Goal: Task Accomplishment & Management: Use online tool/utility

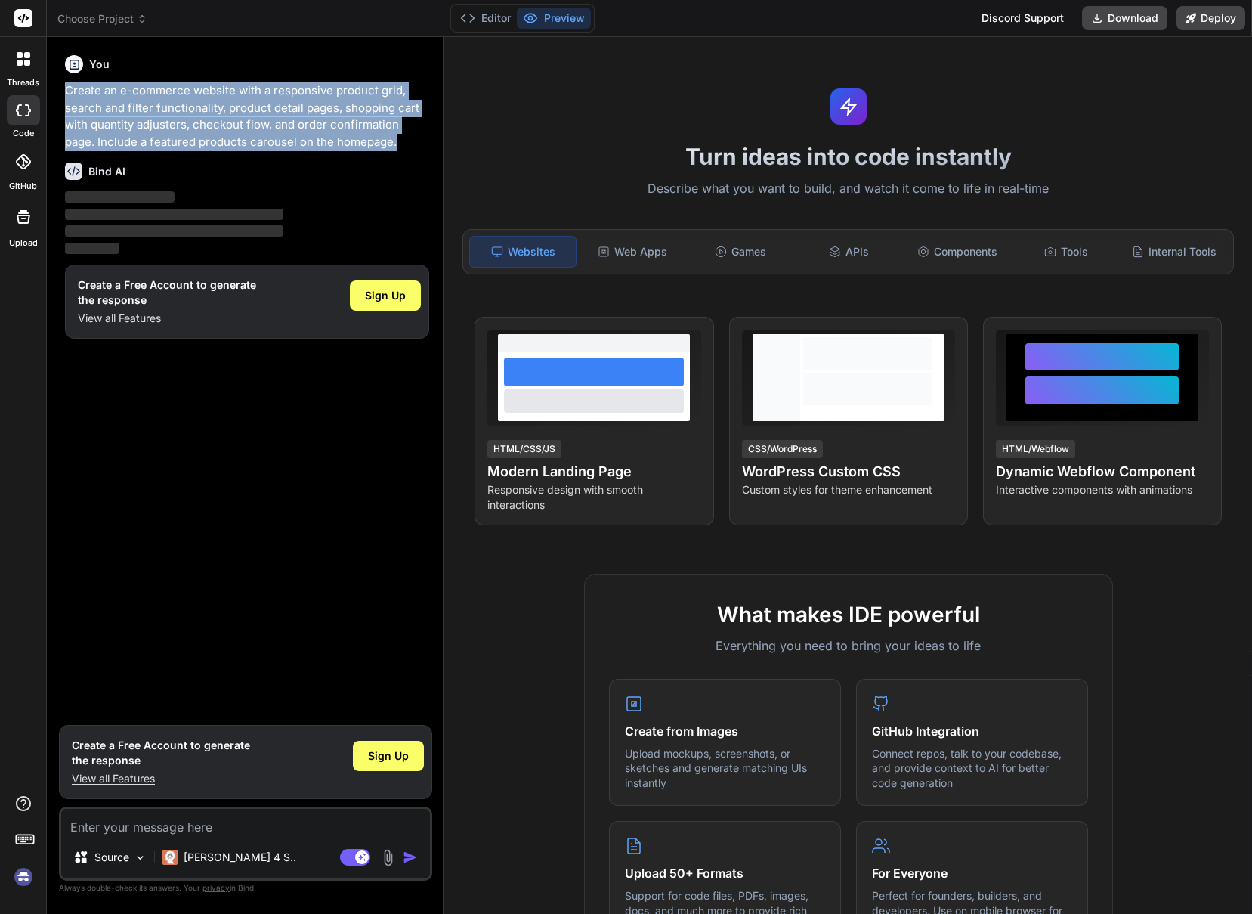
drag, startPoint x: 398, startPoint y: 144, endPoint x: 64, endPoint y: 93, distance: 337.9
click at [64, 93] on div "You Create an e-commerce website with a responsive product grid, search and fil…" at bounding box center [247, 383] width 370 height 668
copy p "Create an e-commerce website with a responsive product grid, search and filter …"
type textarea "x"
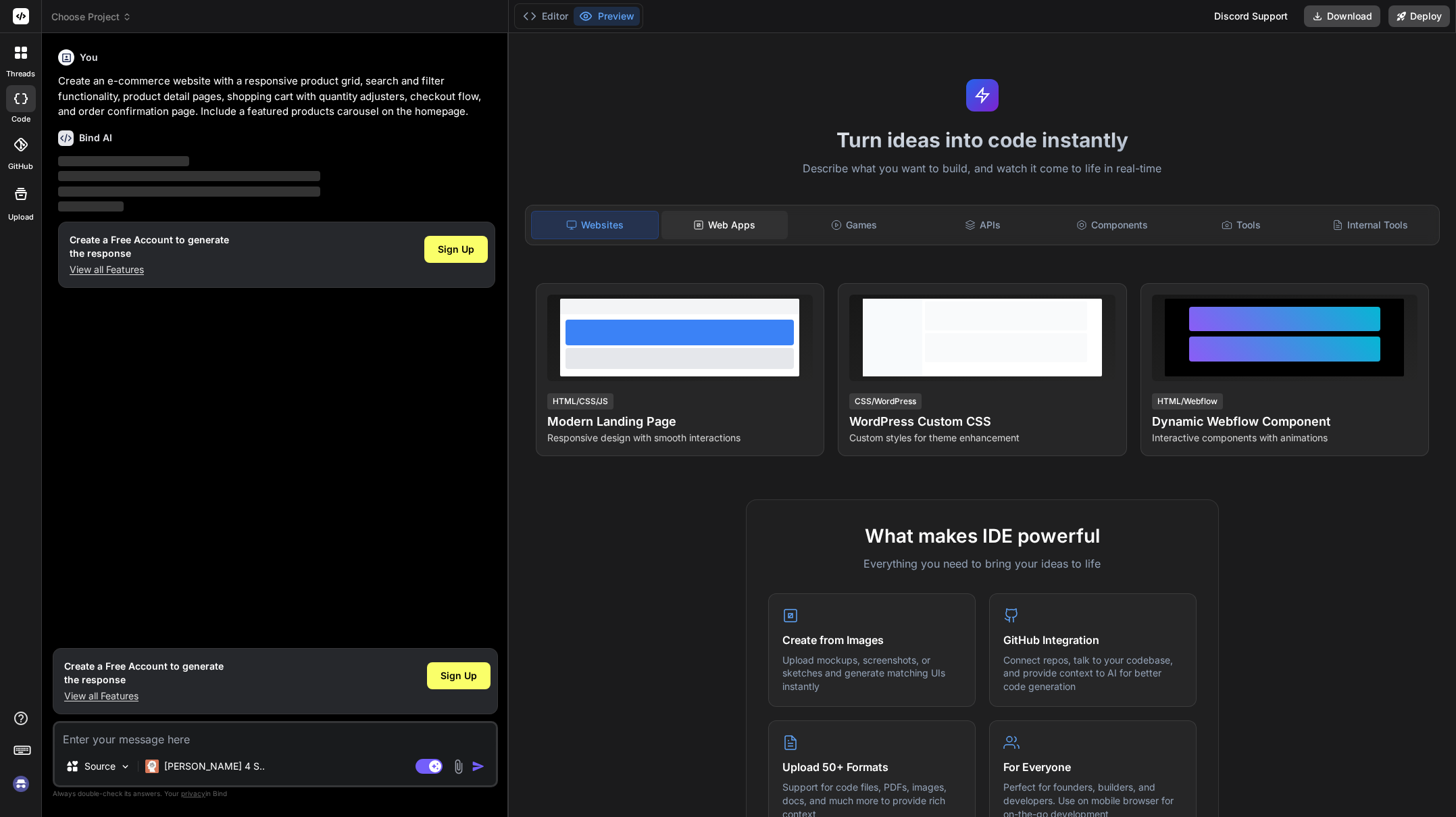
click at [732, 223] on div "Web Apps" at bounding box center [724, 225] width 126 height 29
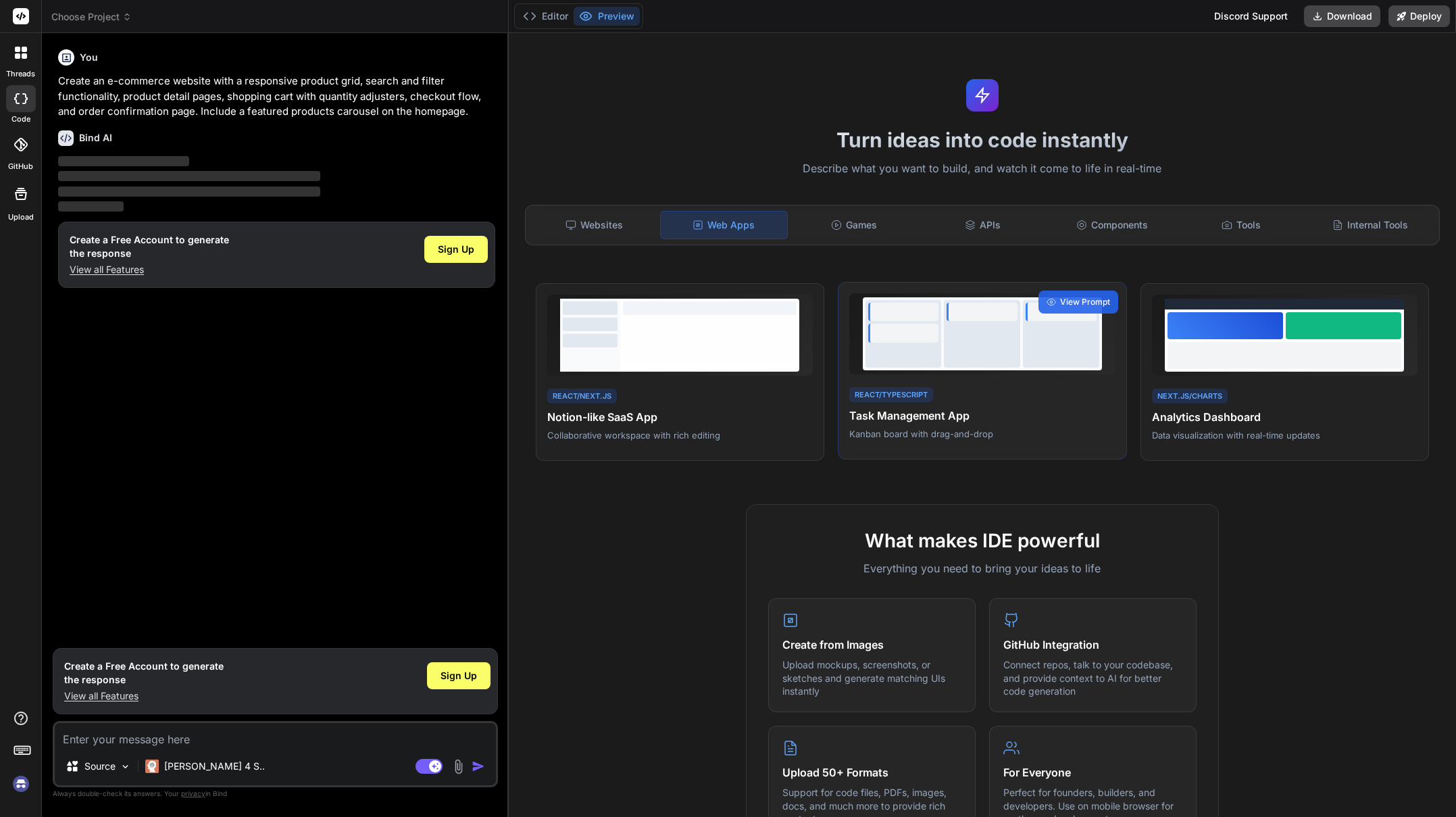
click at [936, 328] on div at bounding box center [903, 333] width 71 height 19
click at [1077, 300] on span "View Prompt" at bounding box center [1086, 302] width 50 height 13
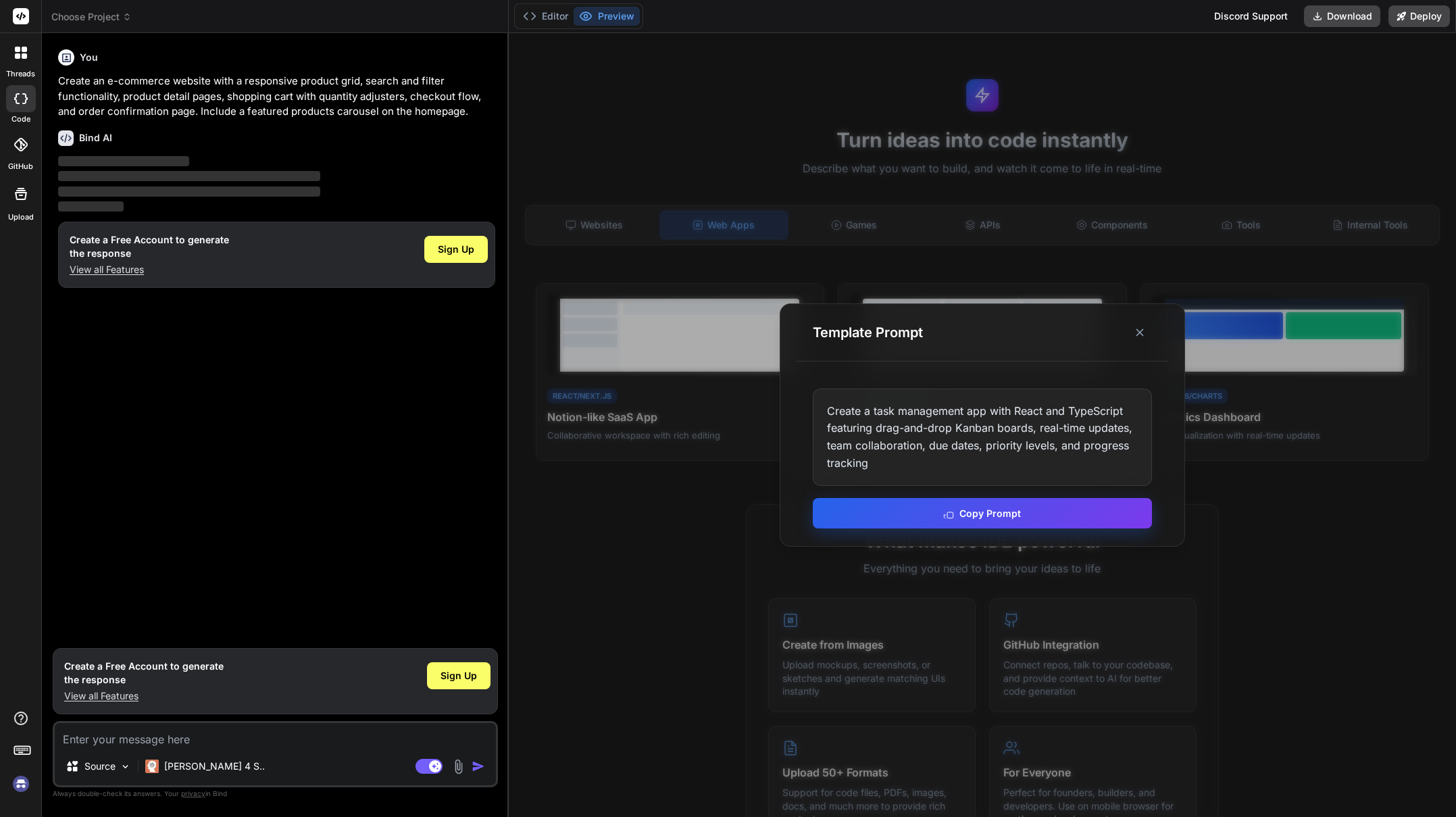
click at [981, 513] on button "Copy Prompt" at bounding box center [982, 513] width 339 height 30
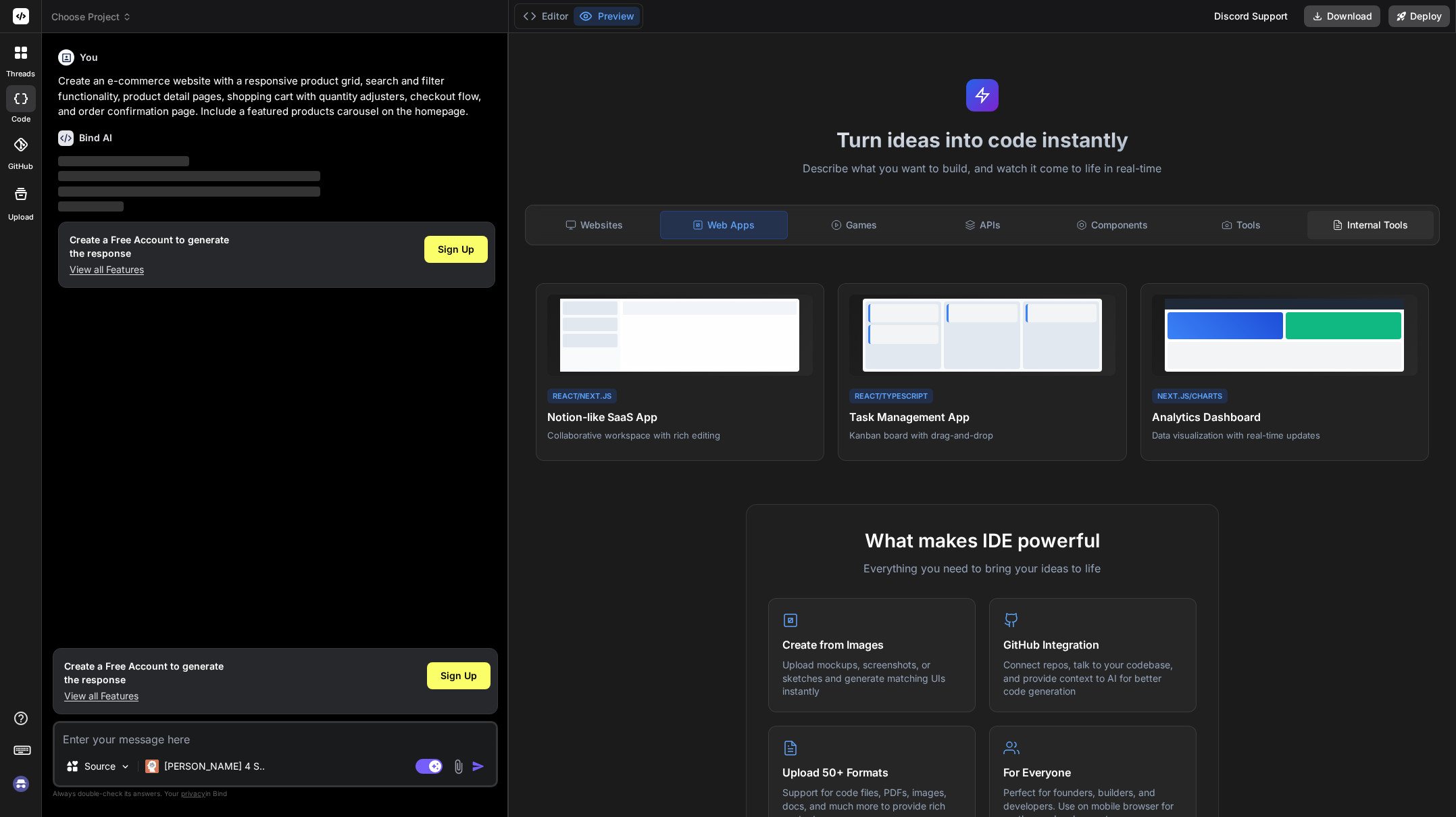
click at [1119, 226] on div "Internal Tools" at bounding box center [1370, 225] width 126 height 29
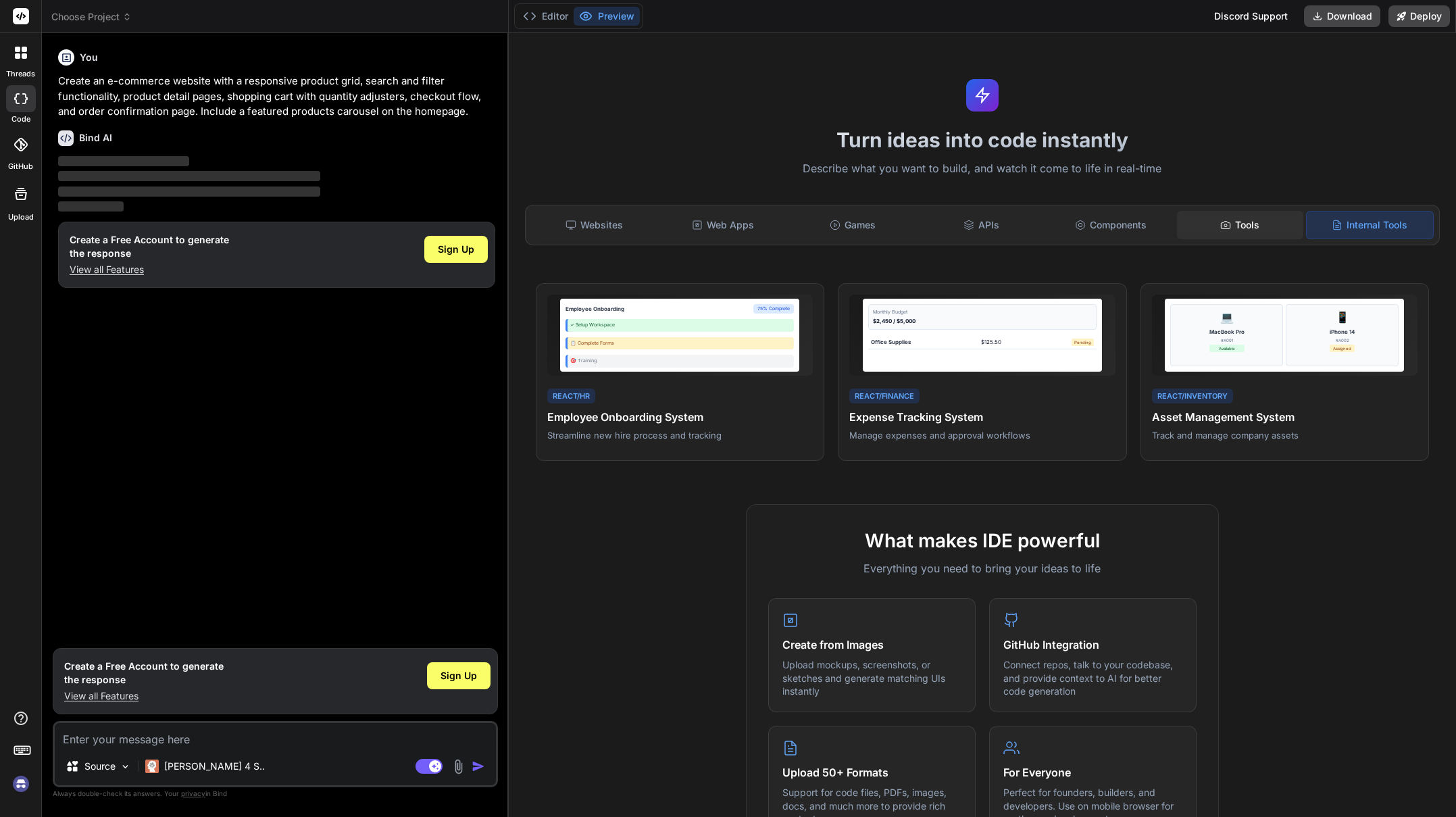
click at [1119, 223] on div "Tools" at bounding box center [1240, 225] width 126 height 29
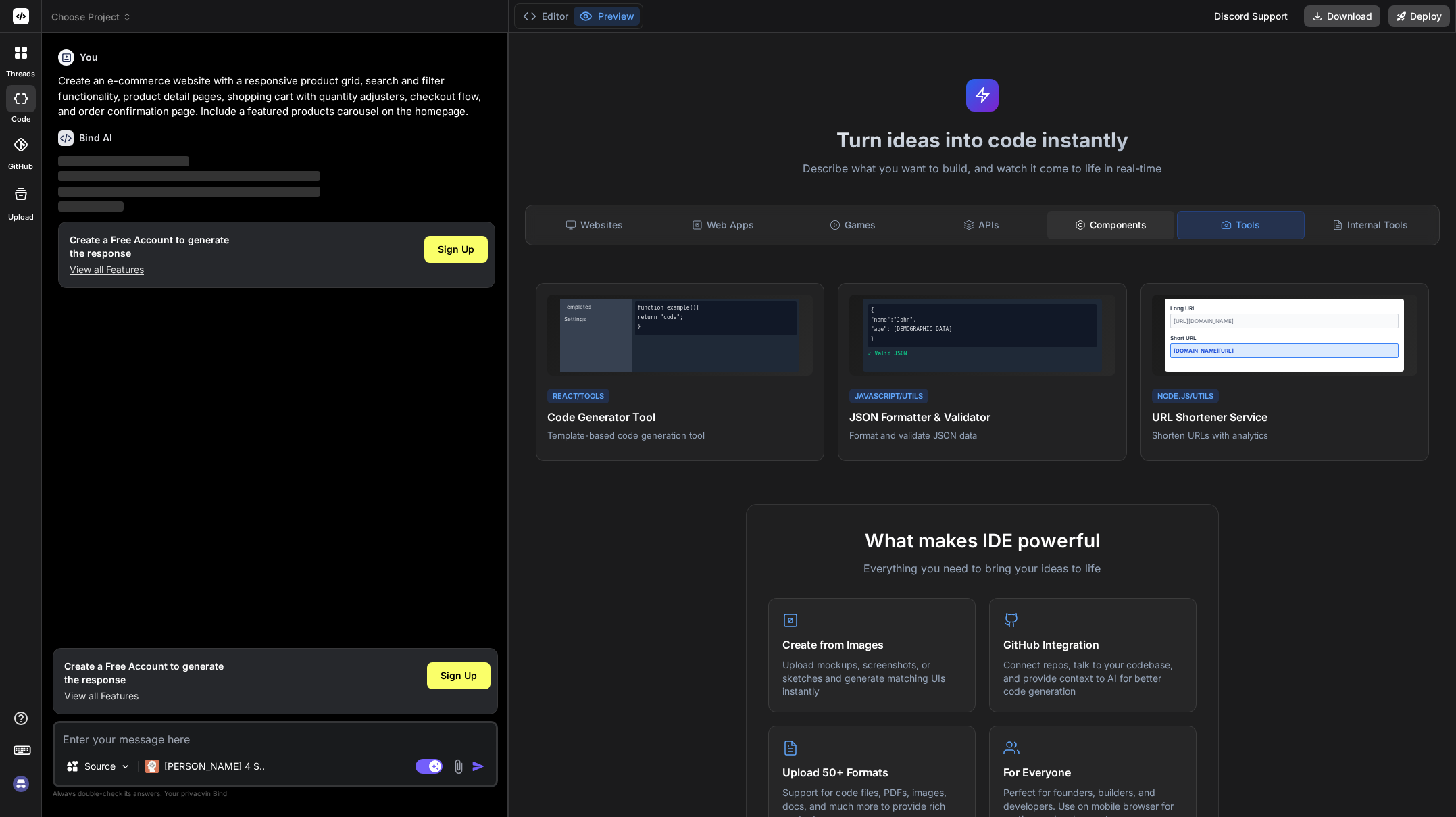
click at [1119, 223] on div "Components" at bounding box center [1110, 225] width 126 height 29
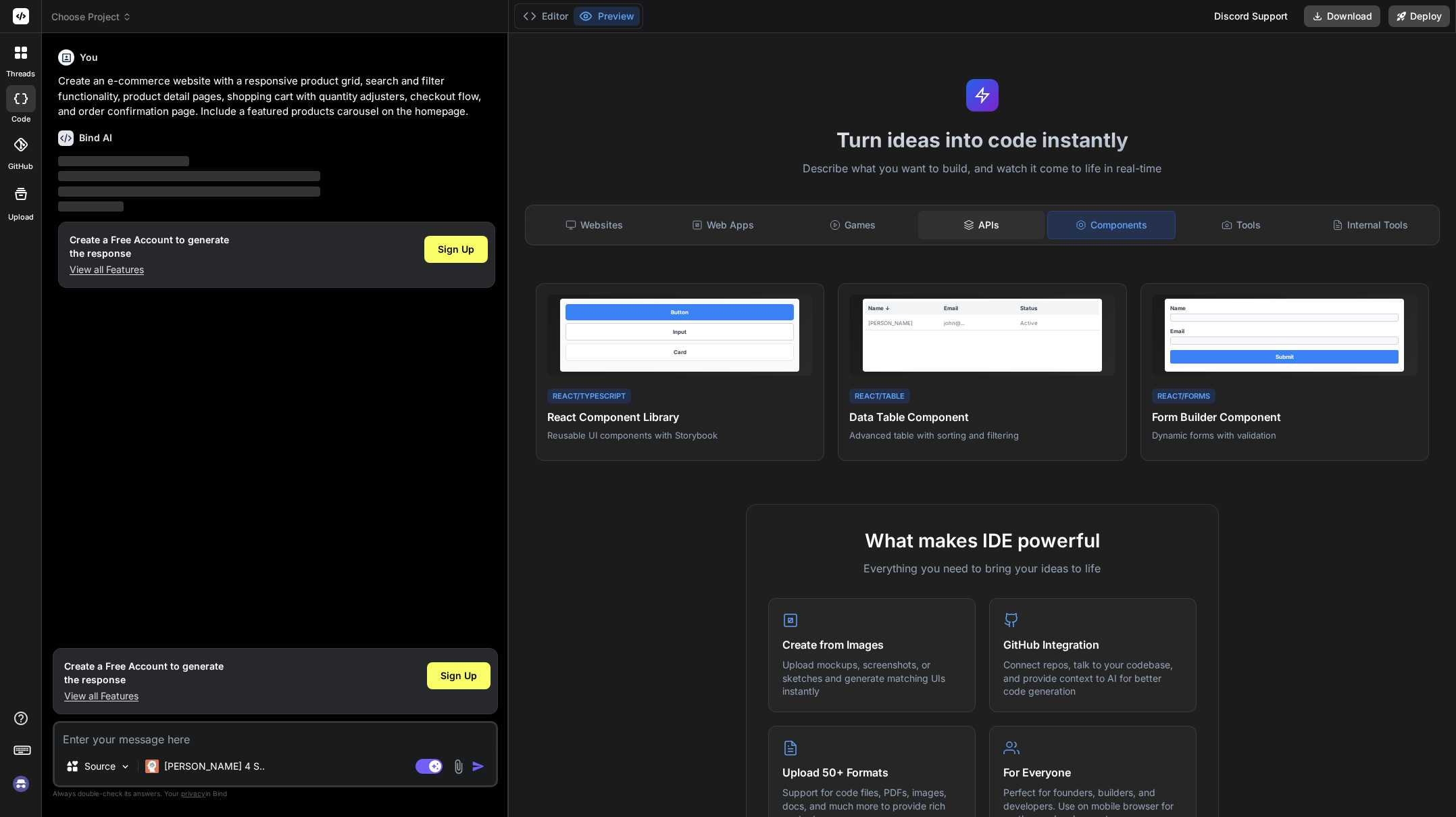
click at [1012, 225] on div "APIs" at bounding box center [981, 225] width 126 height 29
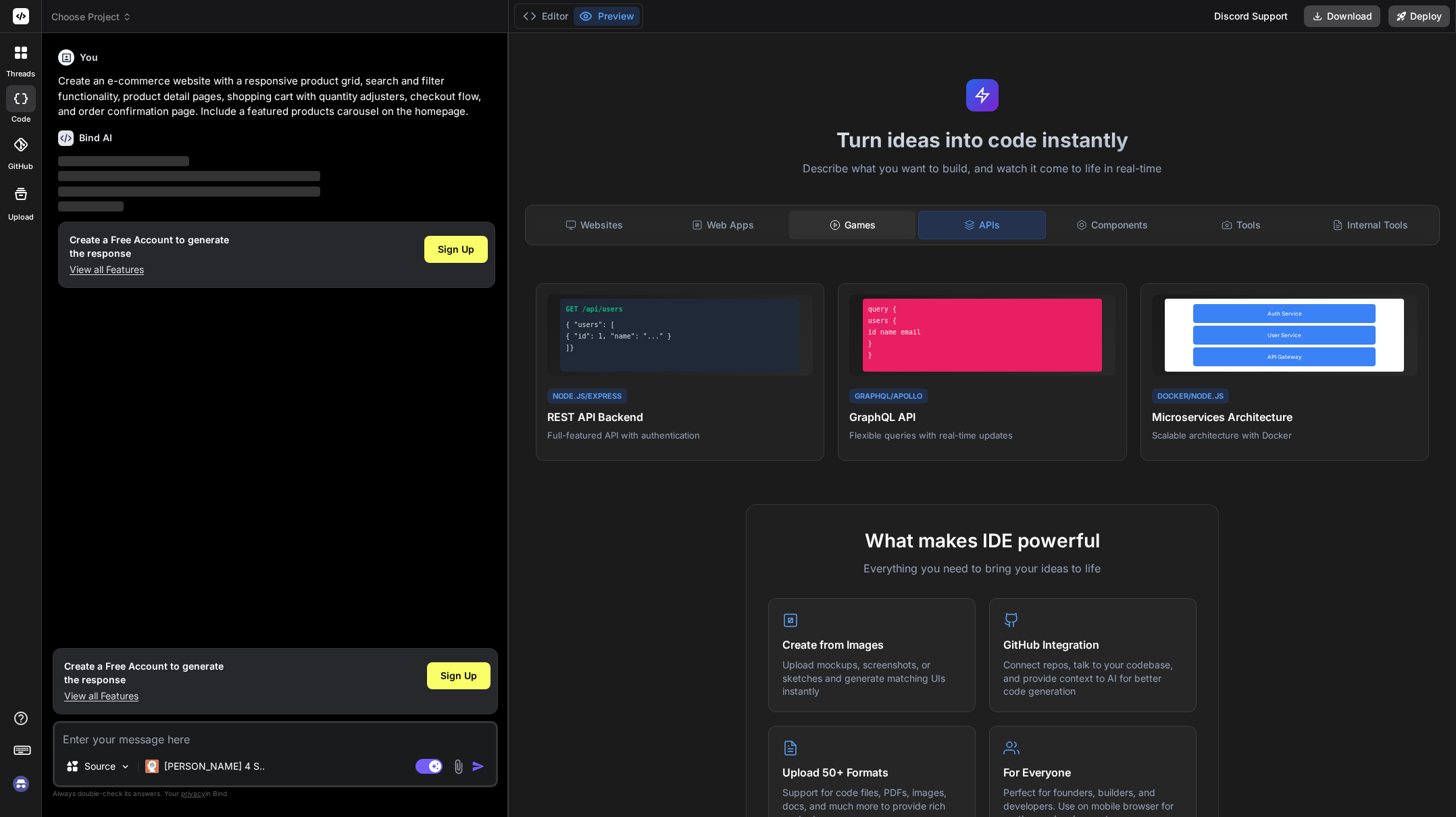
click at [846, 228] on div "Games" at bounding box center [852, 225] width 126 height 29
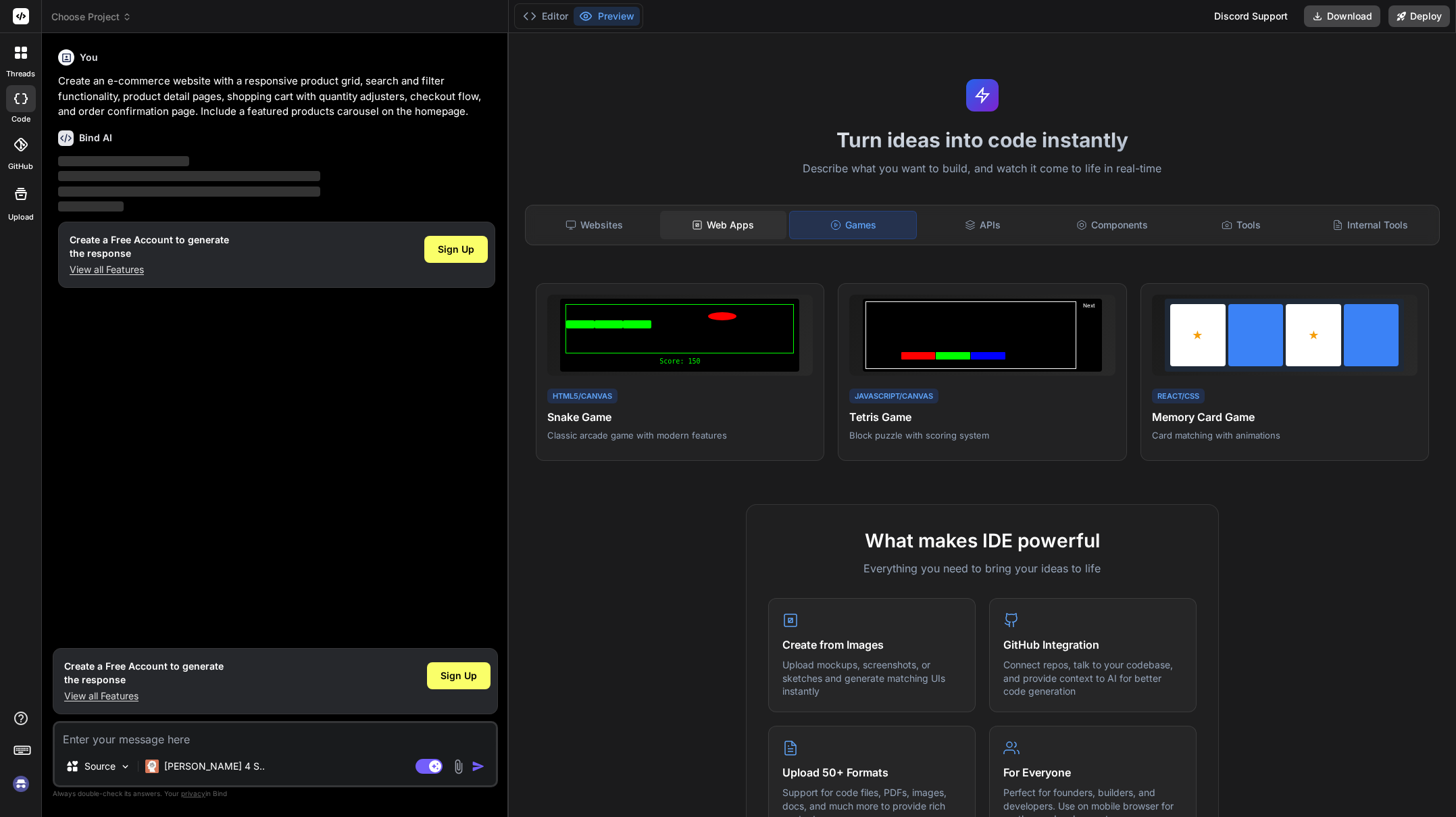
click at [748, 226] on div "Web Apps" at bounding box center [723, 225] width 126 height 29
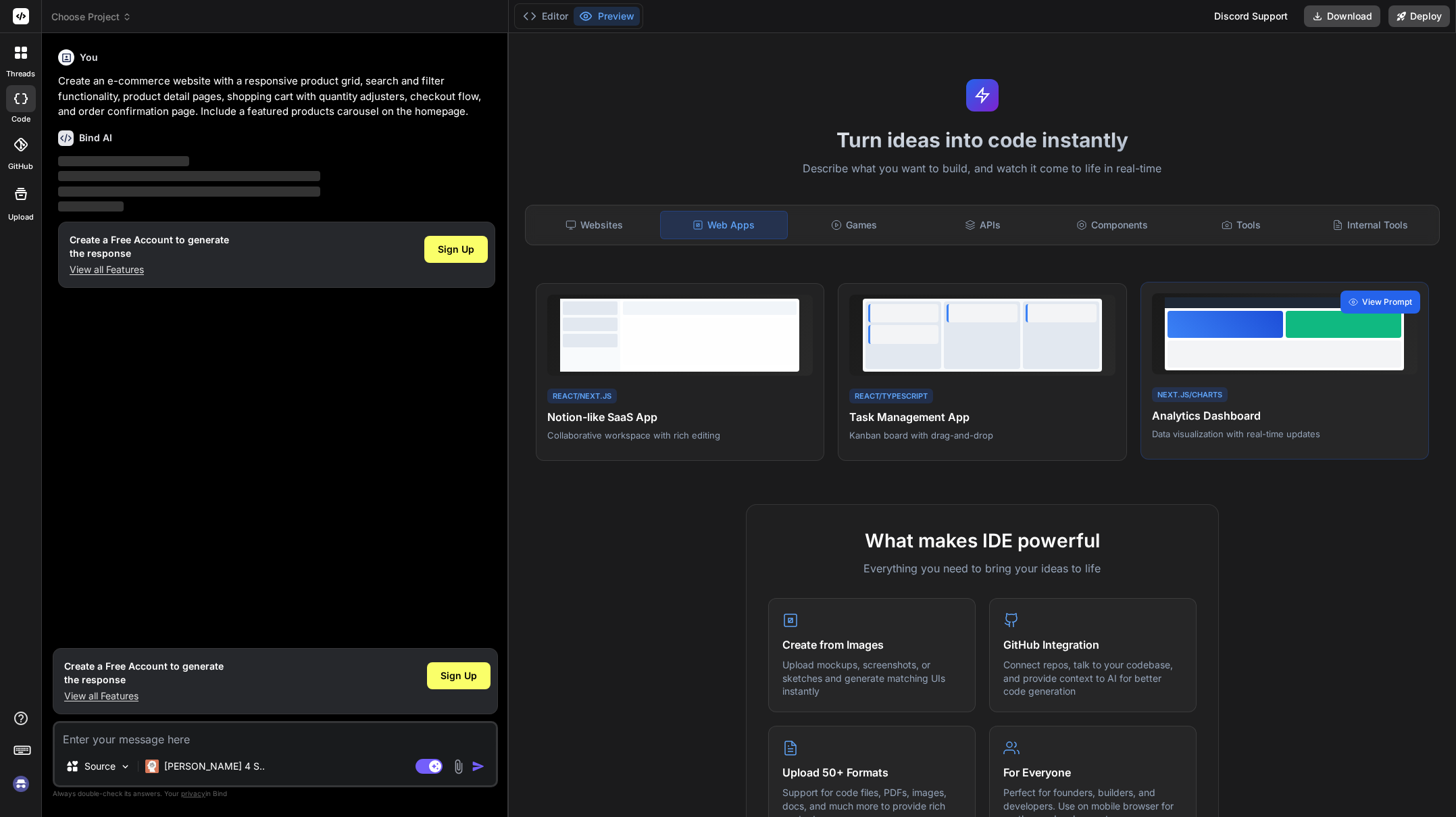
click at [1119, 302] on span "View Prompt" at bounding box center [1387, 302] width 50 height 13
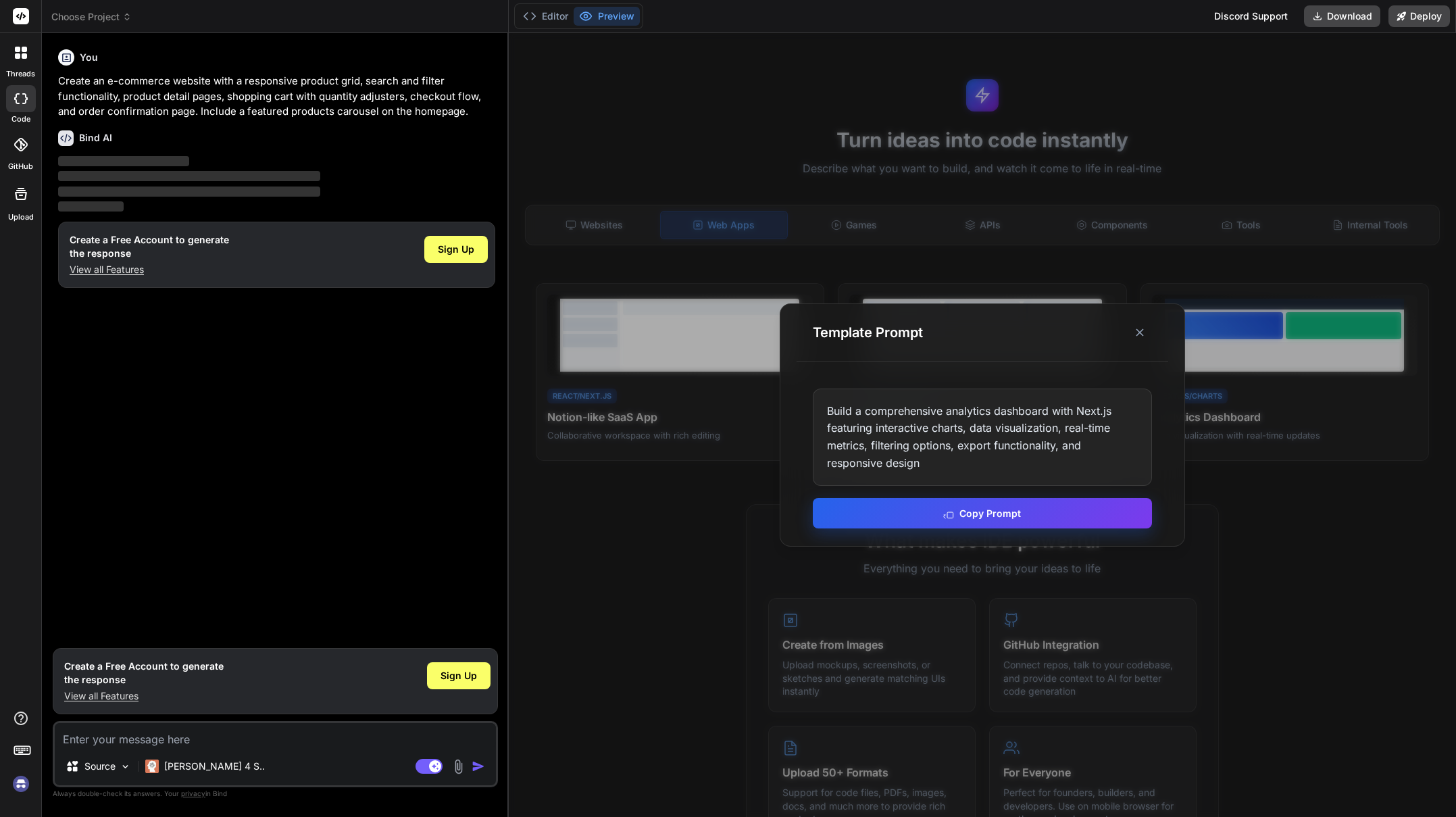
click at [980, 512] on button "Copy Prompt" at bounding box center [982, 513] width 339 height 30
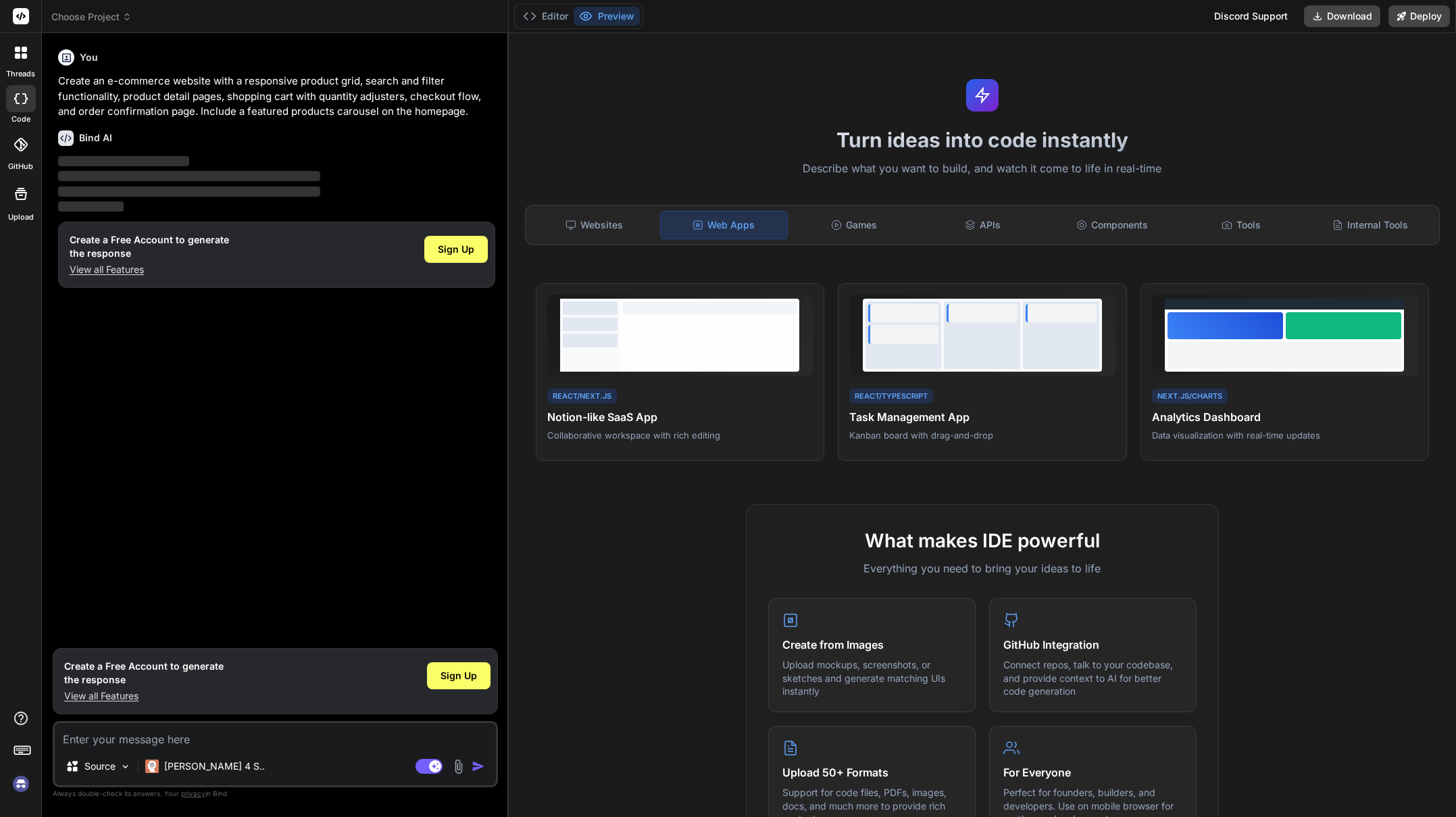
click at [217, 175] on span "‌" at bounding box center [189, 175] width 262 height 10
click at [461, 250] on span "Sign Up" at bounding box center [456, 248] width 37 height 13
click at [471, 245] on span "Sign Up" at bounding box center [456, 248] width 37 height 13
click at [250, 489] on div "You Create an e-commerce website with a responsive product grid, search and fil…" at bounding box center [276, 342] width 443 height 597
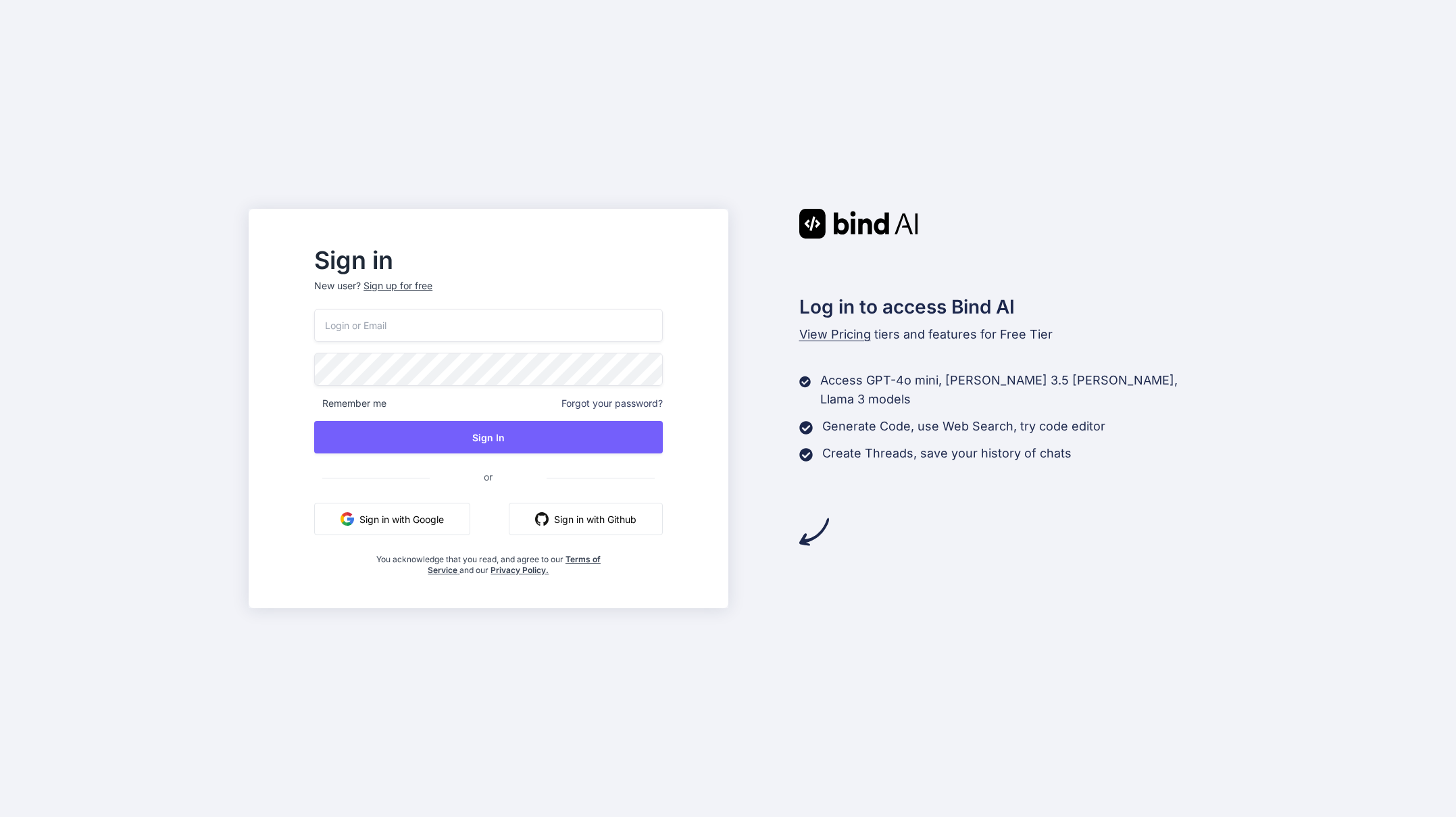
click at [438, 518] on button "Sign in with Google" at bounding box center [392, 518] width 157 height 32
click at [418, 517] on button "Sign in with Google" at bounding box center [392, 518] width 157 height 32
click at [424, 521] on button "Sign in with Google" at bounding box center [392, 518] width 157 height 32
click at [567, 442] on button "Sign In" at bounding box center [487, 437] width 348 height 32
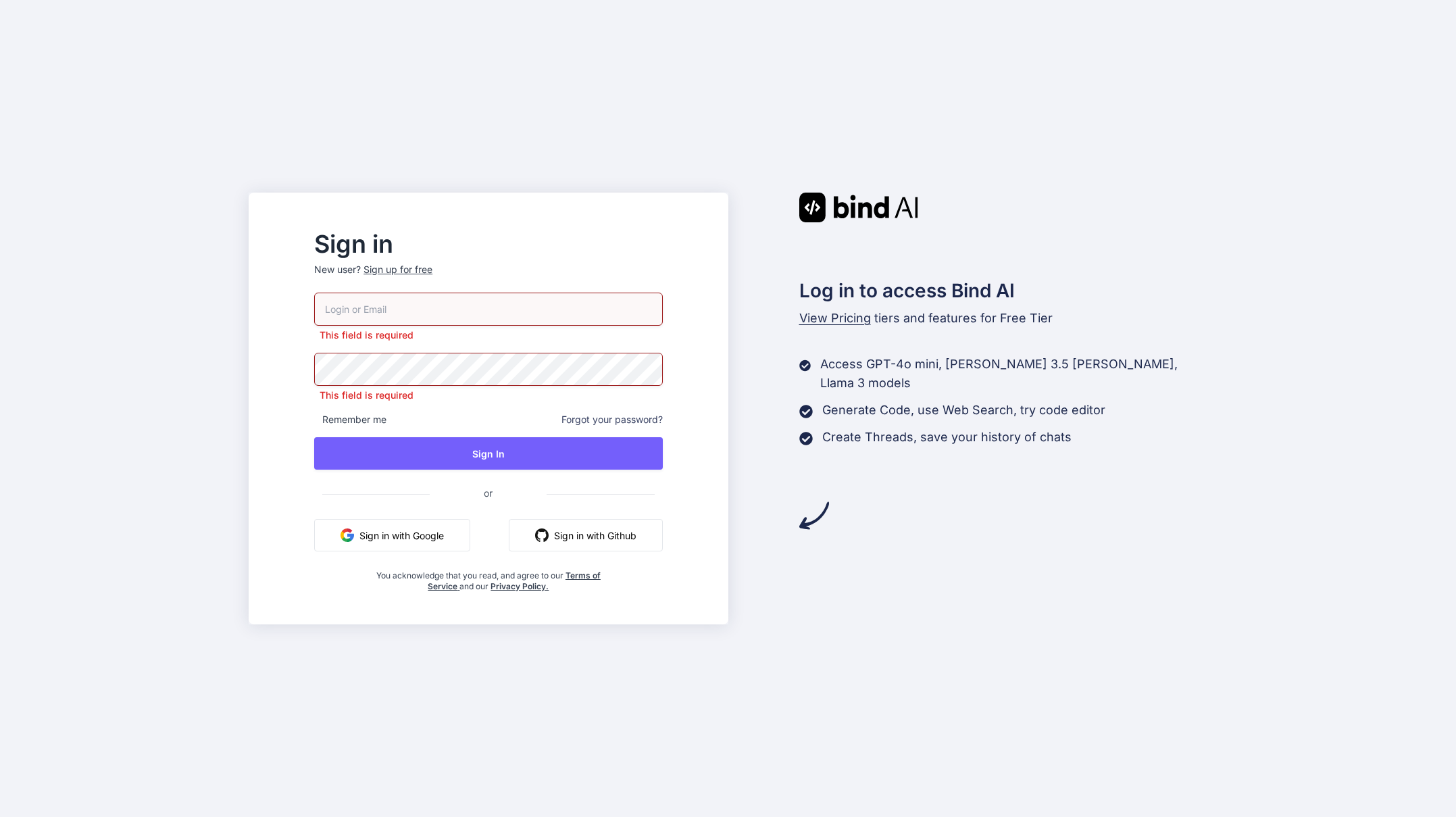
click at [460, 537] on button "Sign in with Google" at bounding box center [392, 535] width 157 height 32
click at [207, 608] on div "Sign in New user? Sign up for free This field is required This field is require…" at bounding box center [728, 408] width 1456 height 817
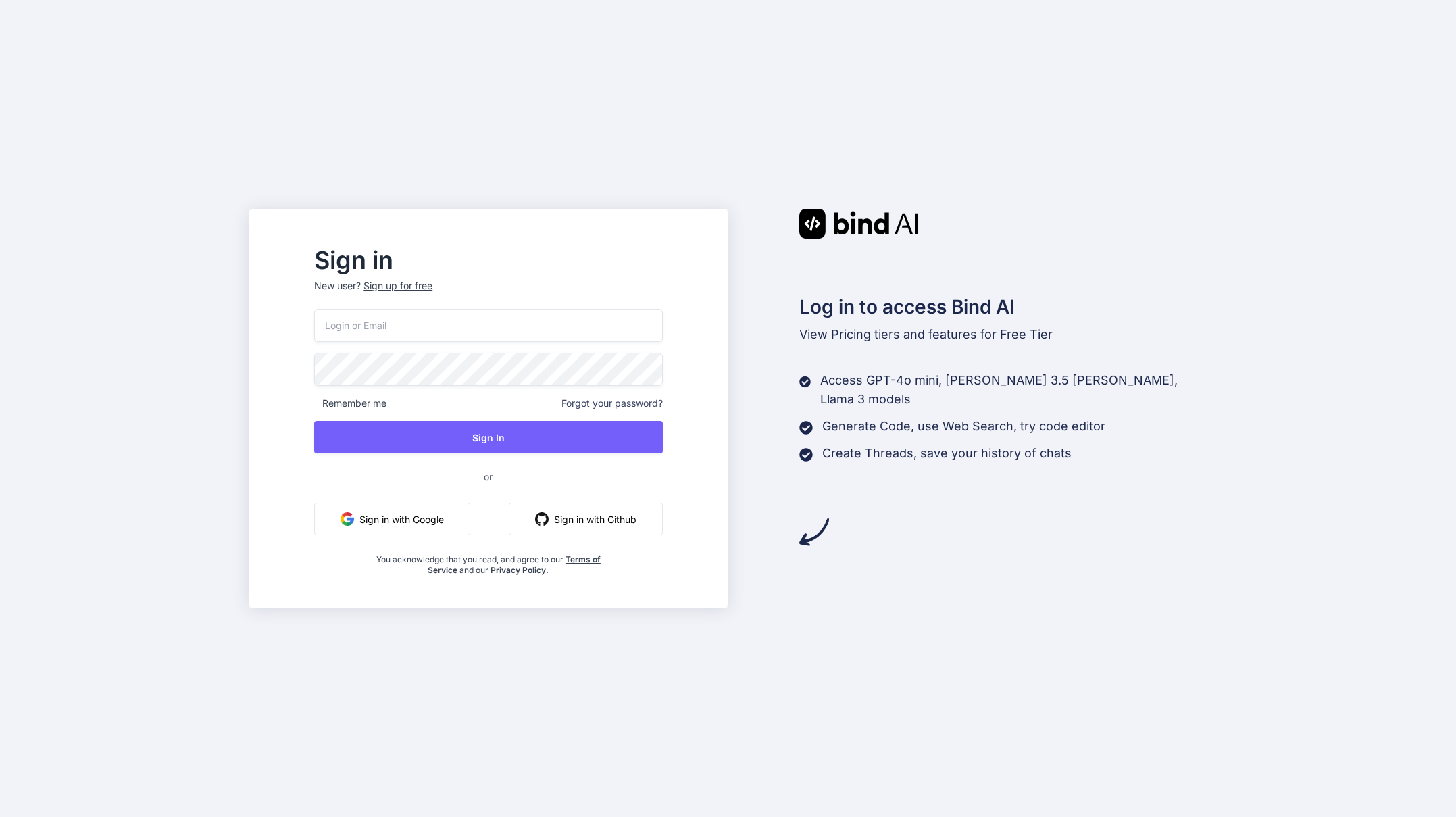
click at [422, 520] on button "Sign in with Google" at bounding box center [392, 518] width 157 height 32
click at [1119, 611] on div "Sign in New user? Sign up for free Remember me Forgot your password? Sign In or…" at bounding box center [728, 408] width 1456 height 817
click at [436, 518] on button "Sign in with Google" at bounding box center [392, 518] width 157 height 32
click at [888, 632] on div "Sign in New user? Sign up for free Remember me Forgot your password? Sign In or…" at bounding box center [728, 408] width 1456 height 817
click at [805, 518] on img at bounding box center [814, 531] width 30 height 29
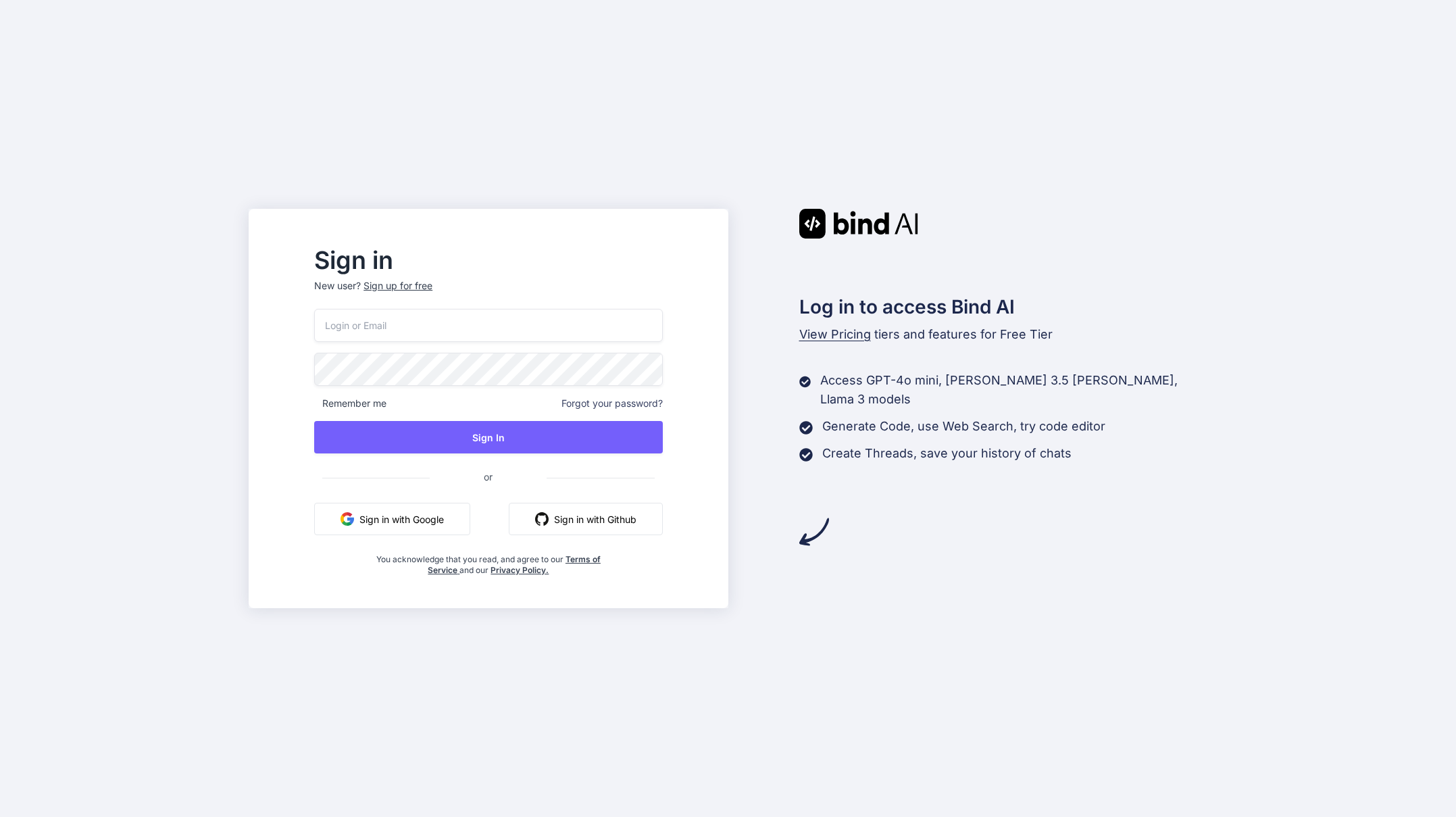
click at [859, 616] on div "Sign in New user? Sign up for free Remember me Forgot your password? Sign In or…" at bounding box center [728, 408] width 1456 height 817
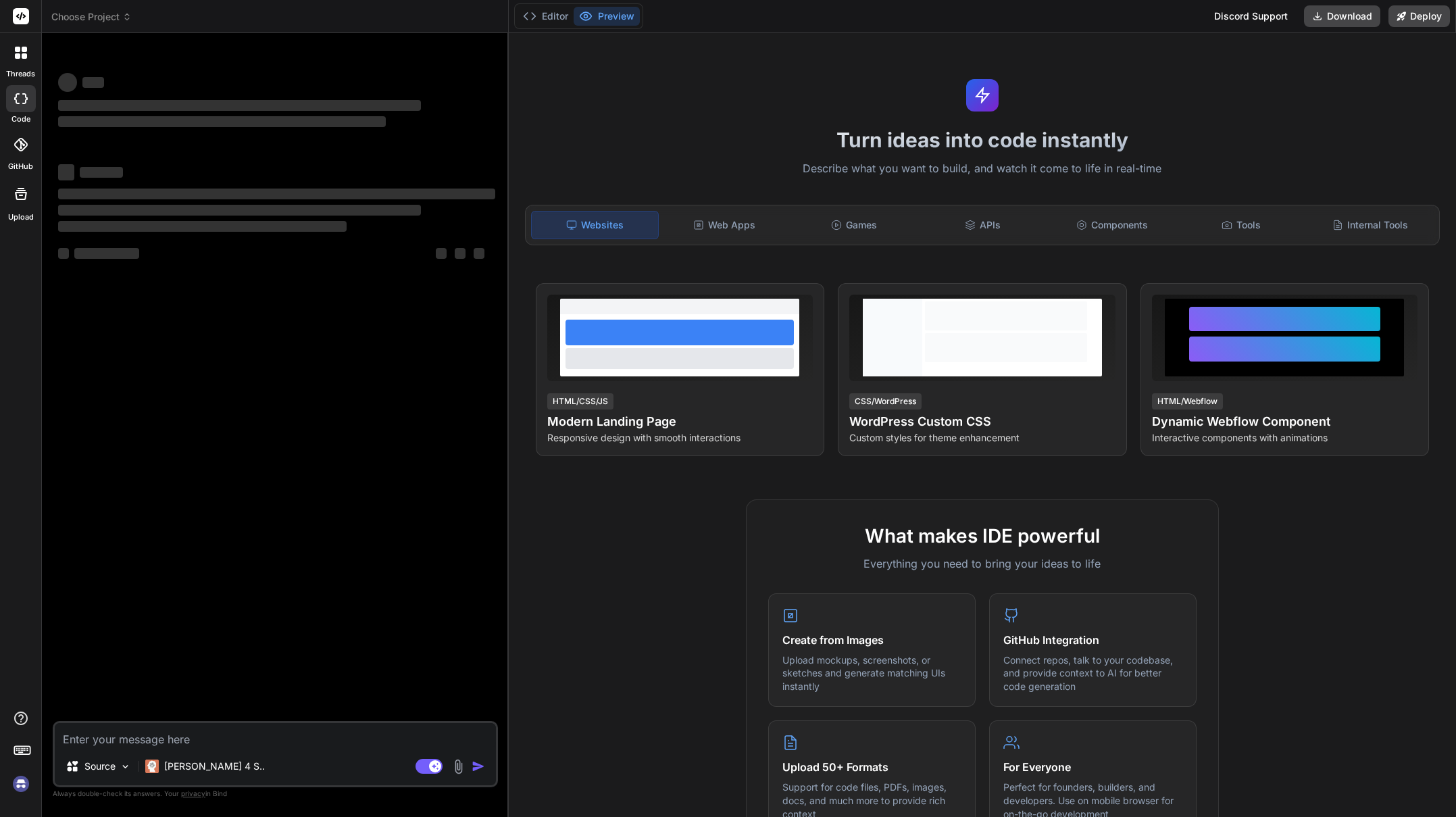
type textarea "x"
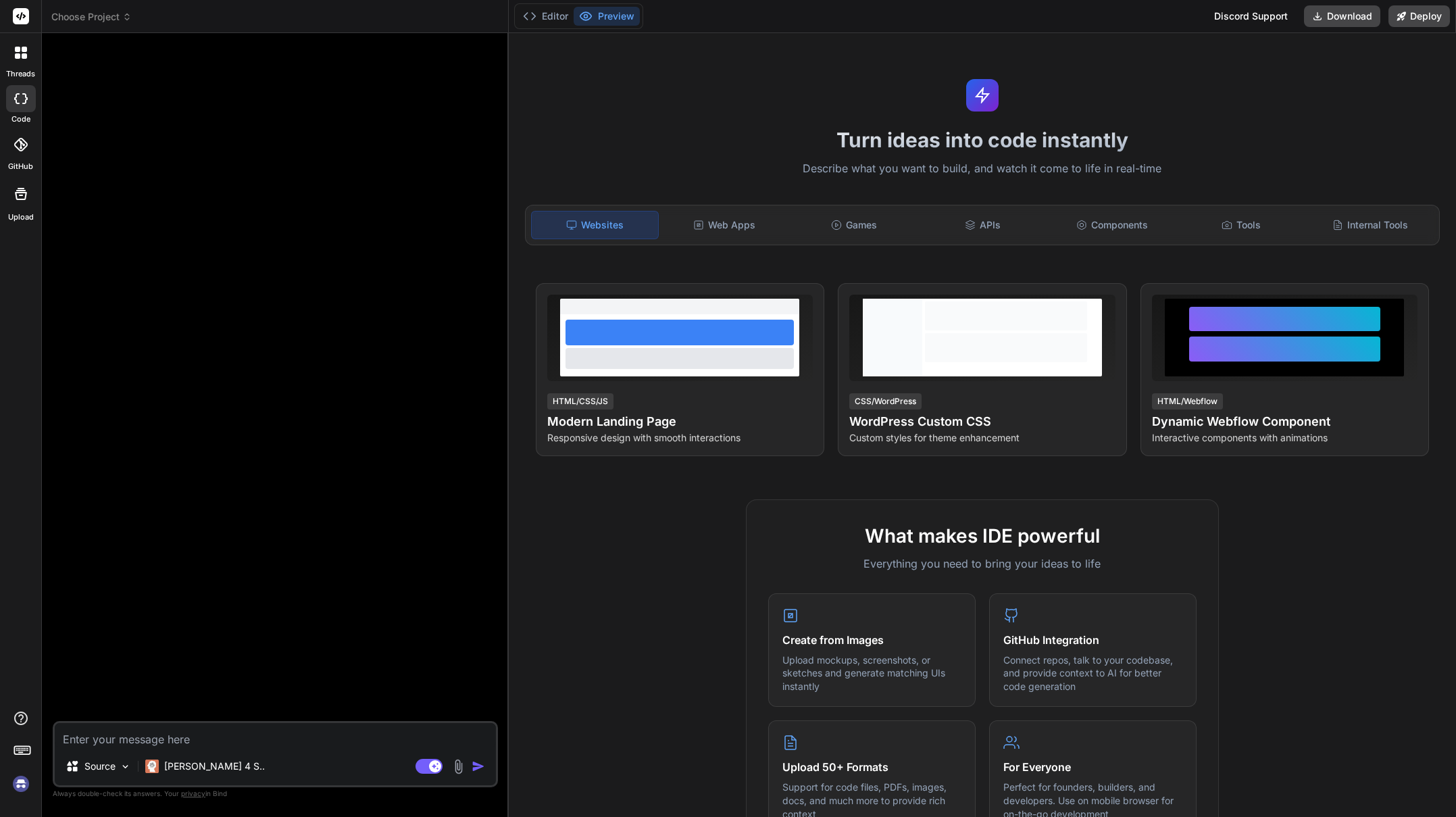
scroll to position [146, 0]
